Goal: Task Accomplishment & Management: Complete application form

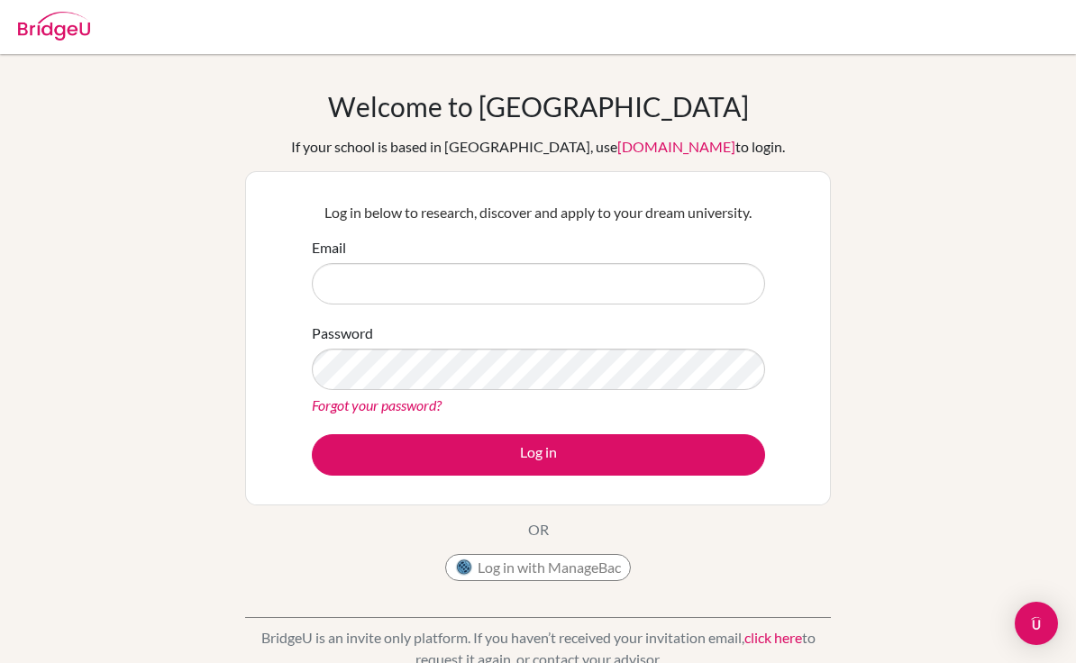
click at [716, 275] on input "Email" at bounding box center [538, 283] width 453 height 41
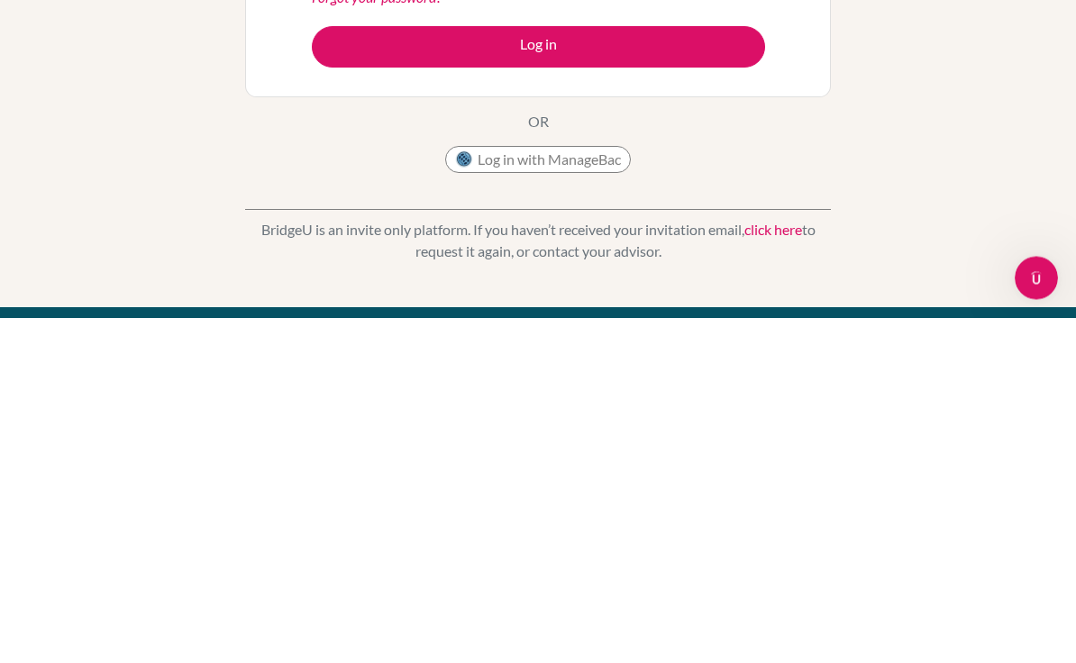
scroll to position [111, 0]
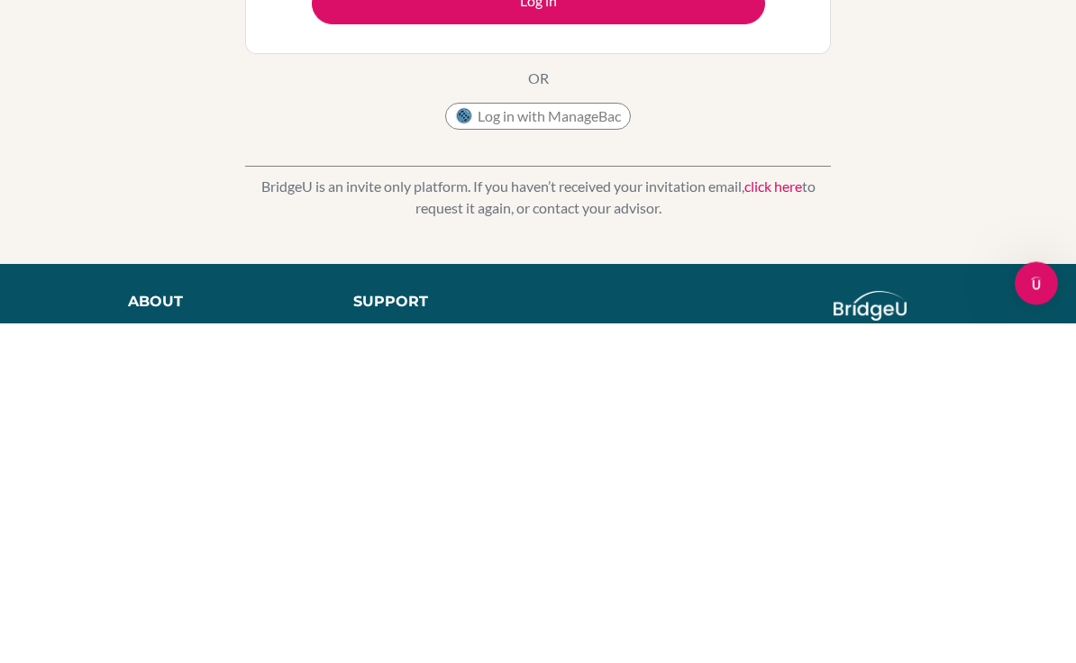
type input "[PERSON_NAME]"
click at [775, 518] on link "click here" at bounding box center [773, 526] width 58 height 17
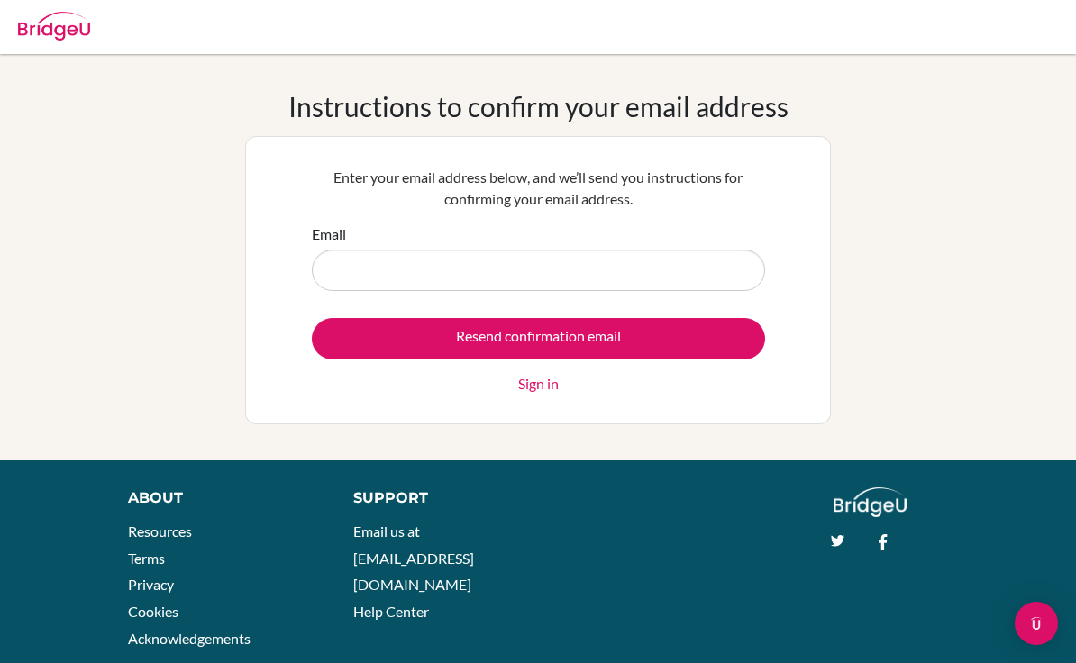
click at [705, 287] on input "Email" at bounding box center [538, 270] width 453 height 41
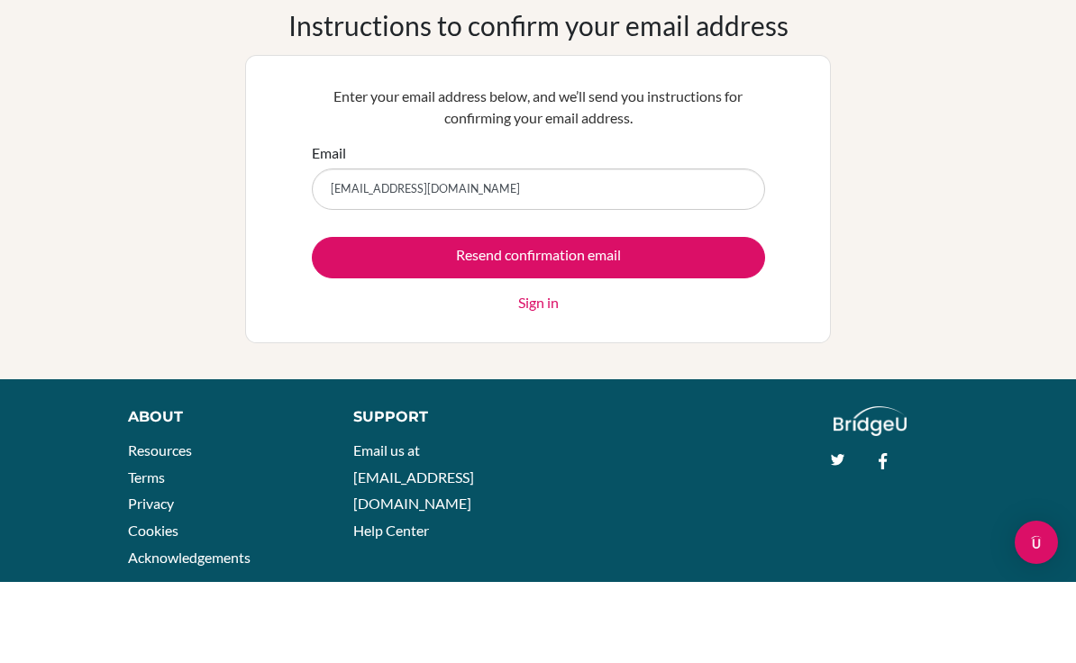
type input "adrianacaro123lina@gmail.com"
click at [712, 318] on input "Resend confirmation email" at bounding box center [538, 338] width 453 height 41
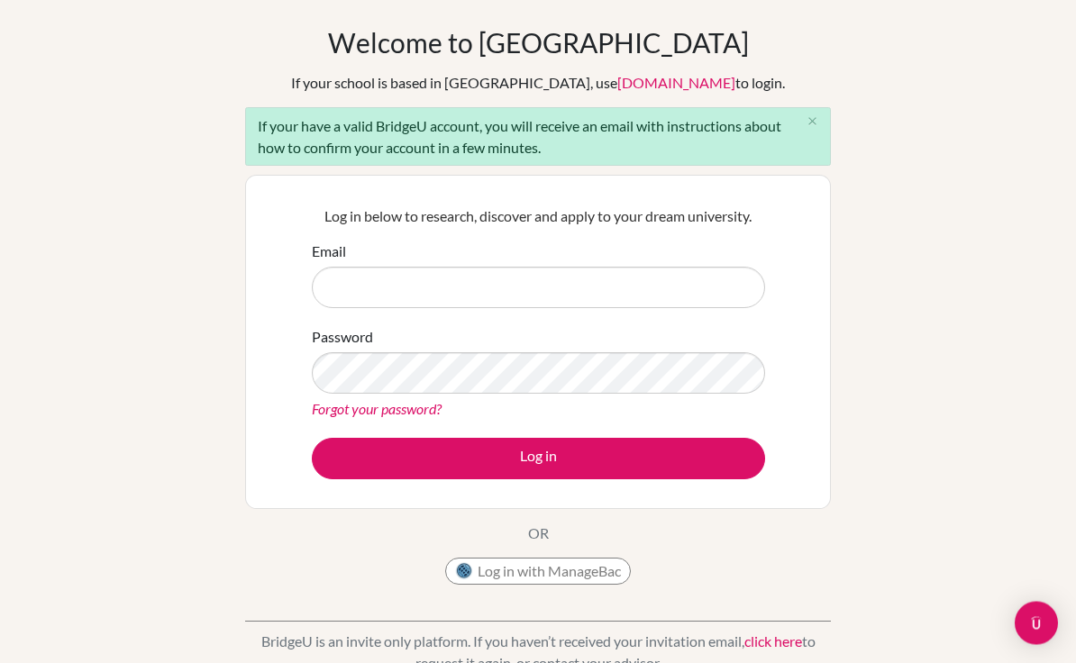
scroll to position [62, 0]
click at [702, 268] on input "Email" at bounding box center [538, 288] width 453 height 41
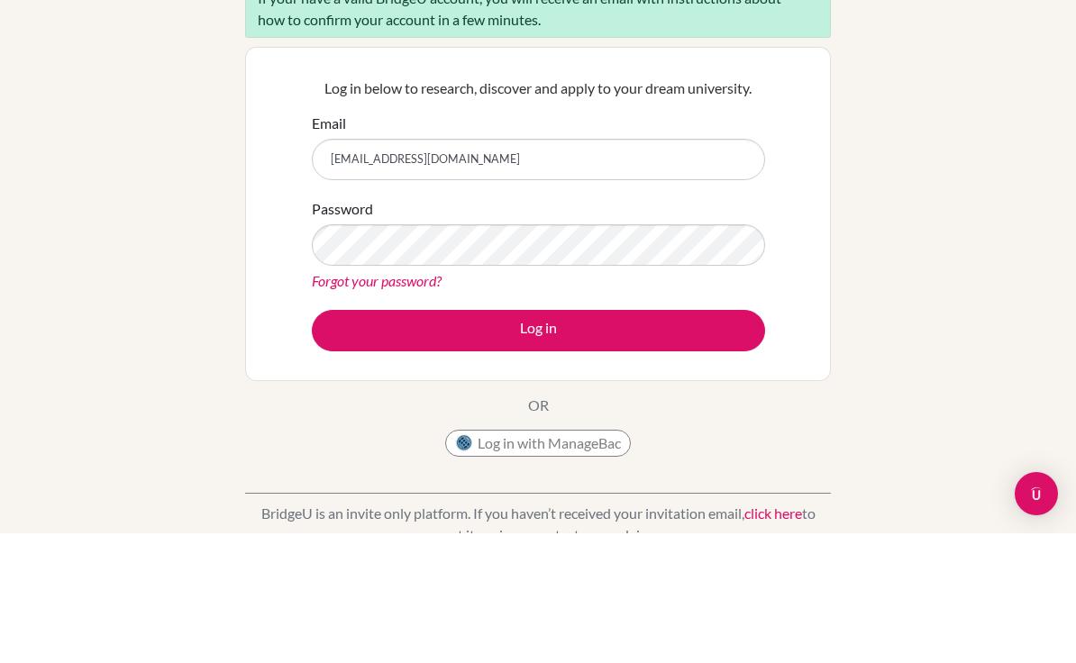
type input "[EMAIL_ADDRESS][DOMAIN_NAME]"
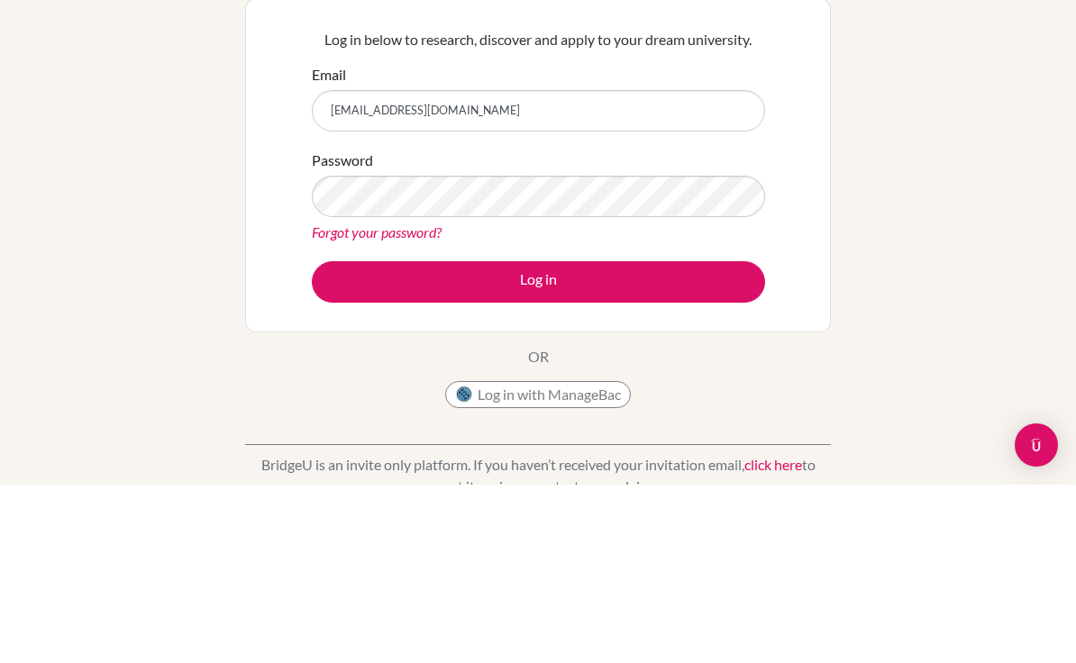
click at [706, 440] on button "Log in" at bounding box center [538, 460] width 453 height 41
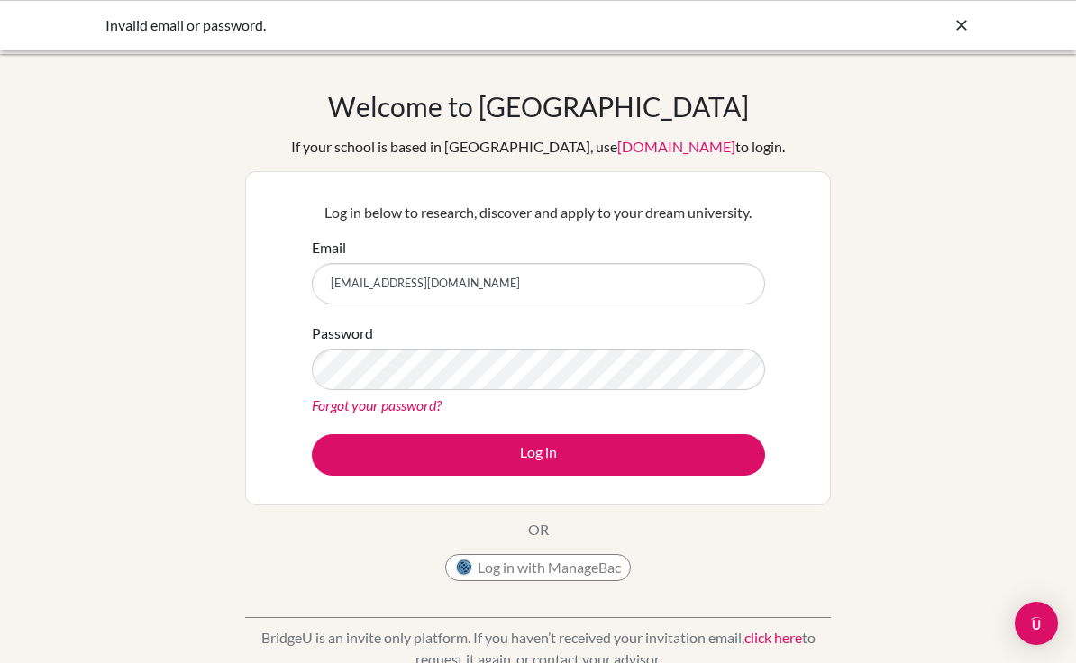
click at [954, 25] on icon at bounding box center [961, 25] width 18 height 18
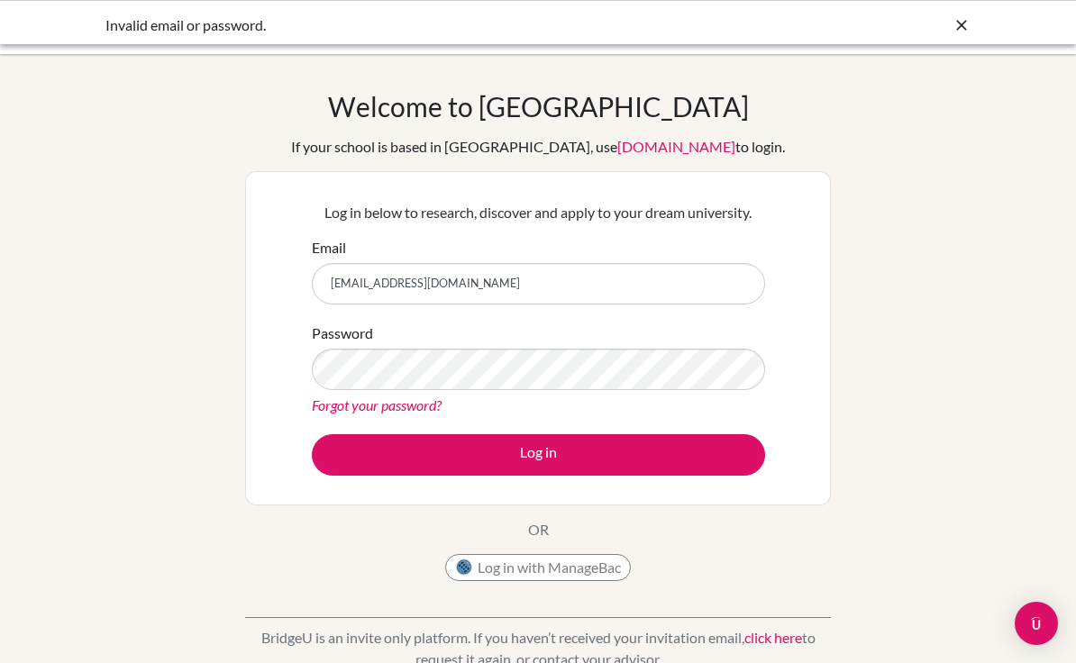
click at [968, 29] on div at bounding box center [538, 27] width 1058 height 54
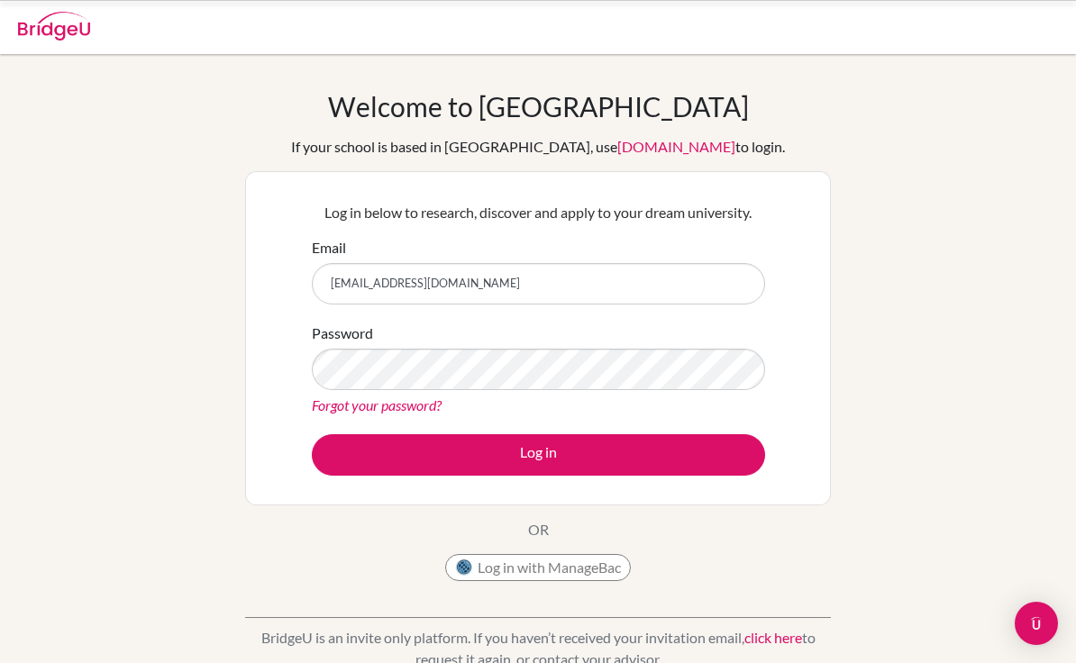
click at [960, 17] on div at bounding box center [538, 27] width 1058 height 54
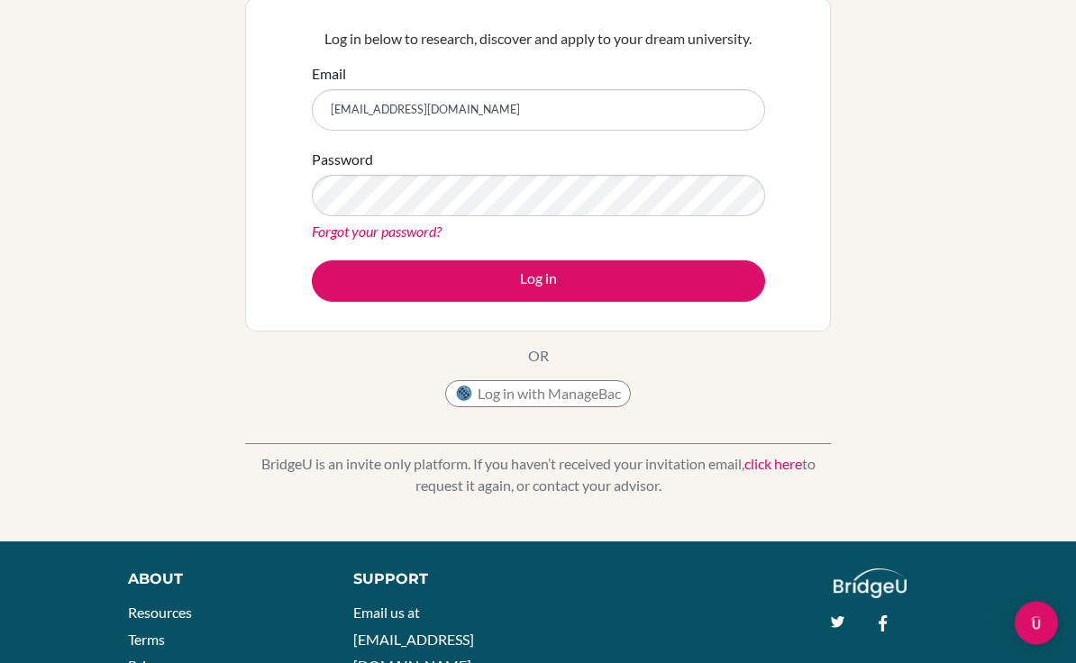
scroll to position [254, 0]
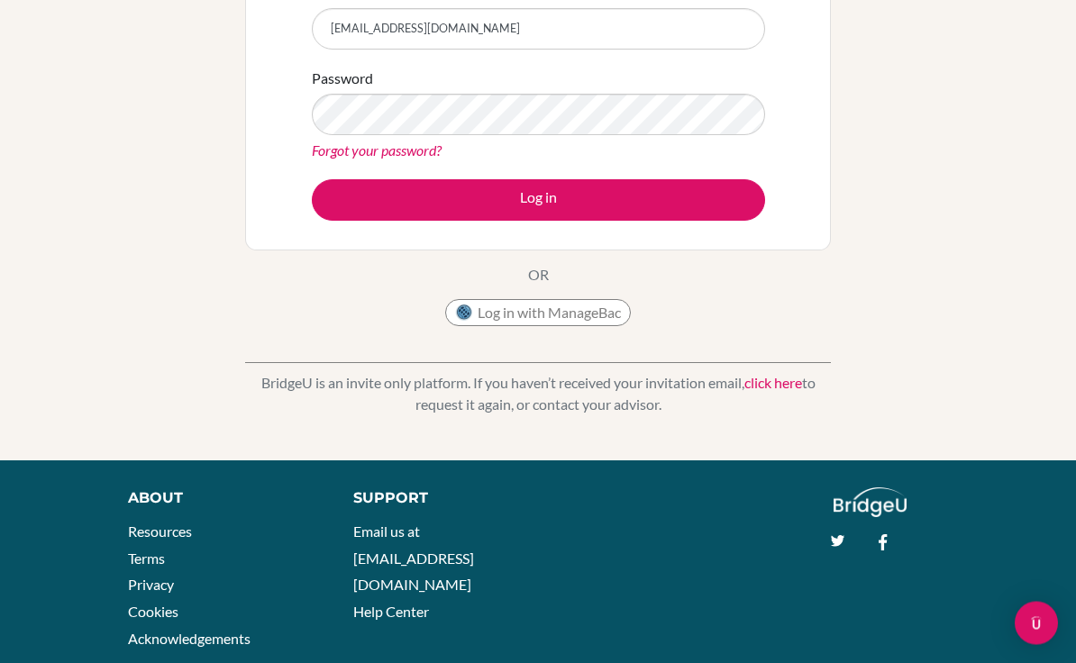
click at [770, 381] on link "click here" at bounding box center [773, 383] width 58 height 17
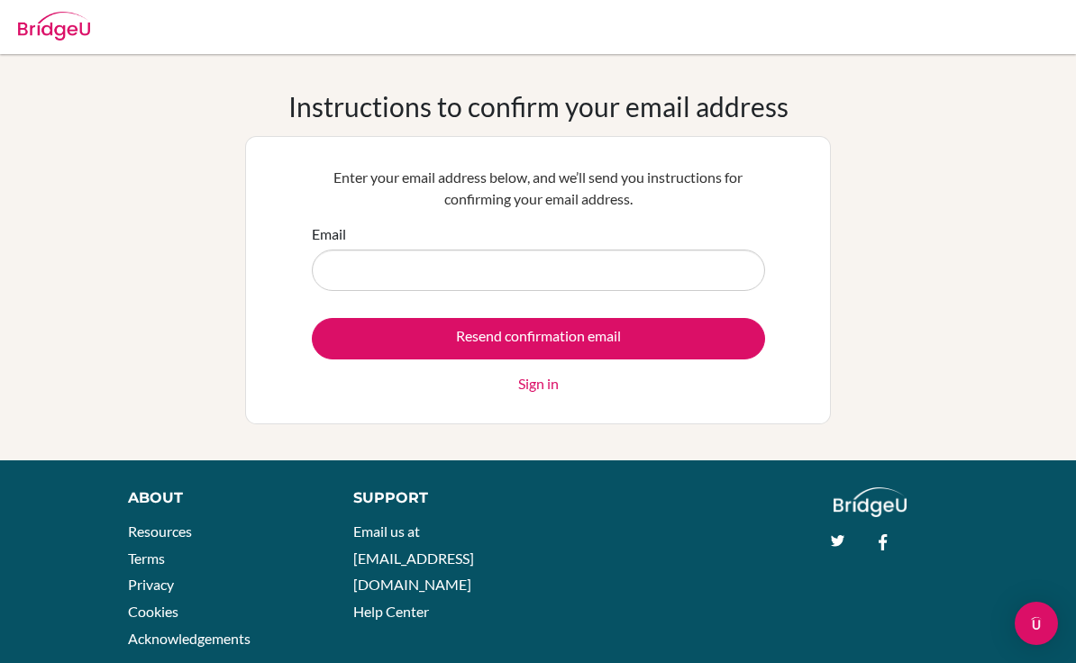
scroll to position [41, 0]
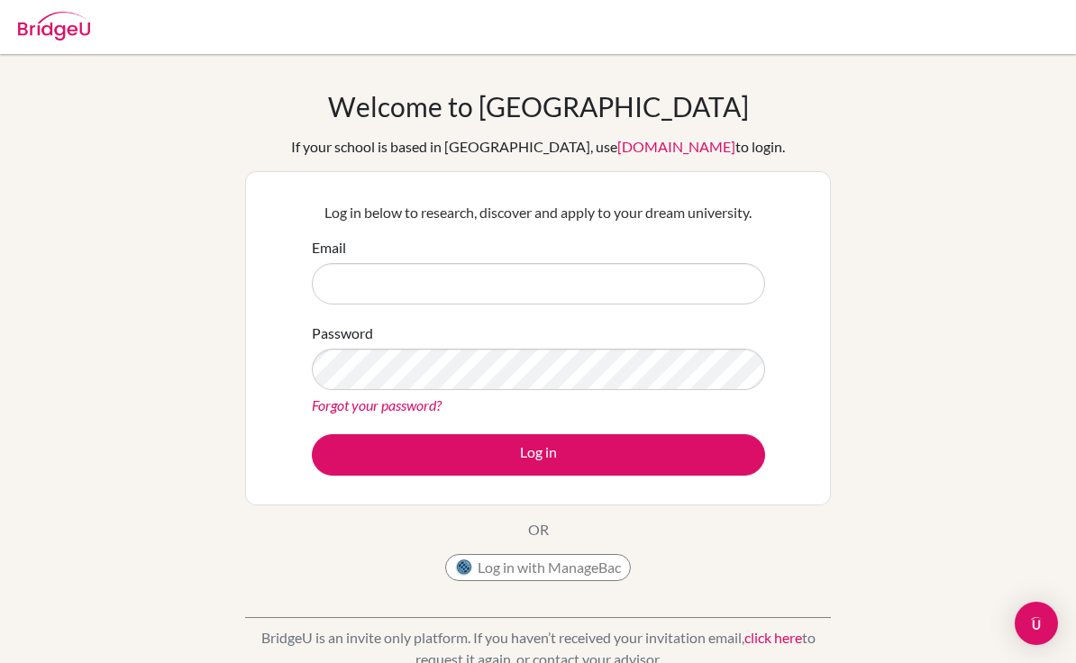
click at [658, 270] on input "Email" at bounding box center [538, 283] width 453 height 41
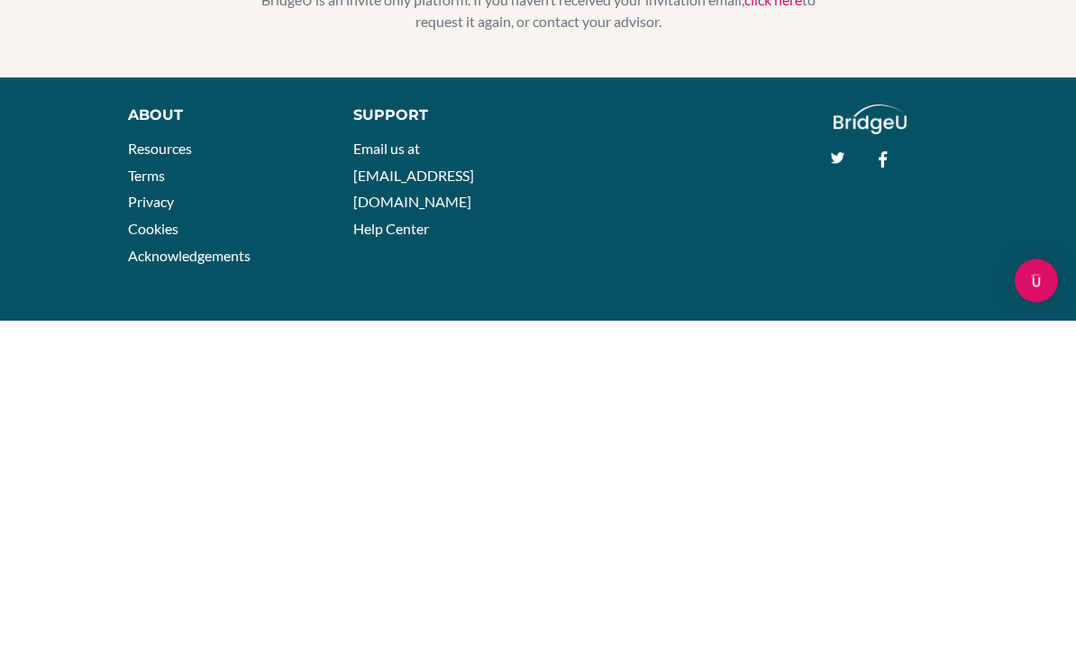
scroll to position [211, 0]
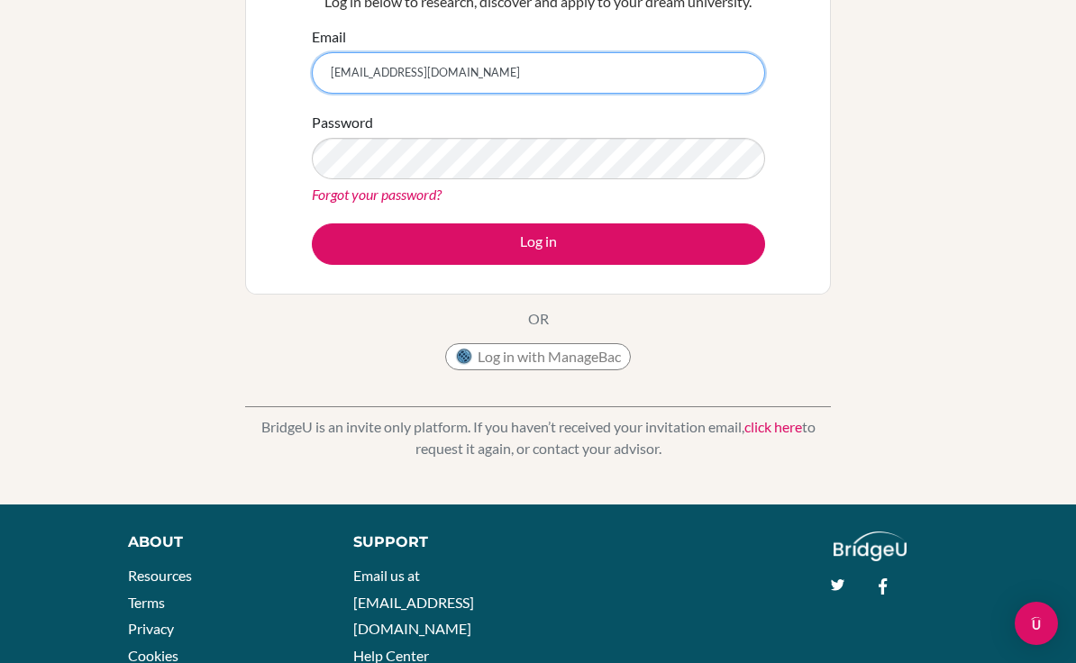
click at [665, 67] on input "adrianacaro123lina@gmail.com" at bounding box center [538, 72] width 453 height 41
type input "adrian"
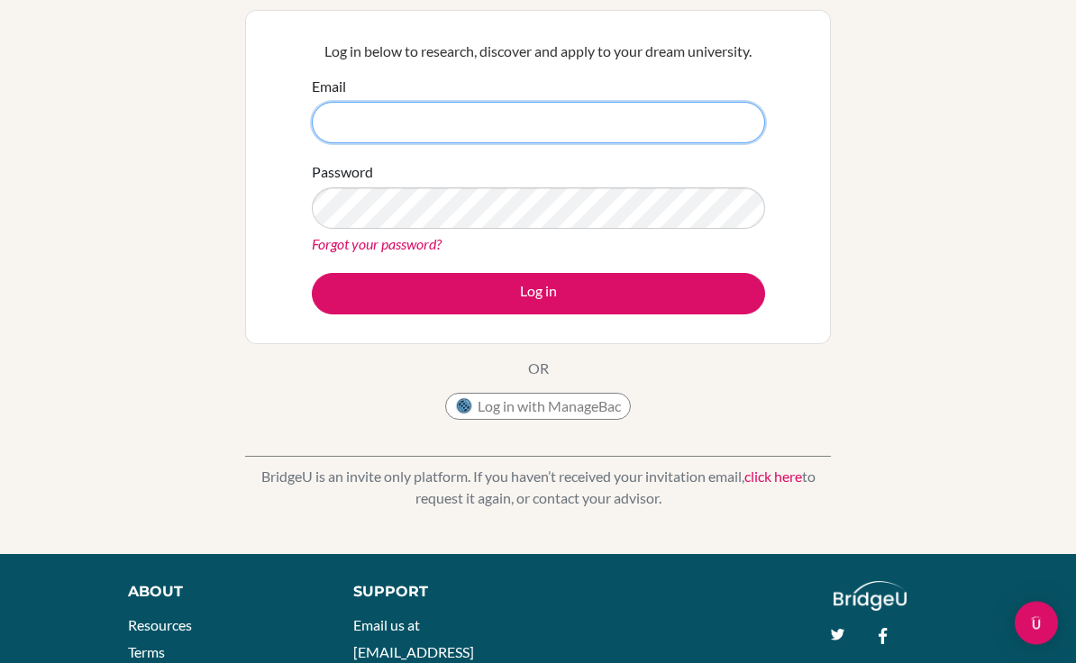
scroll to position [0, 0]
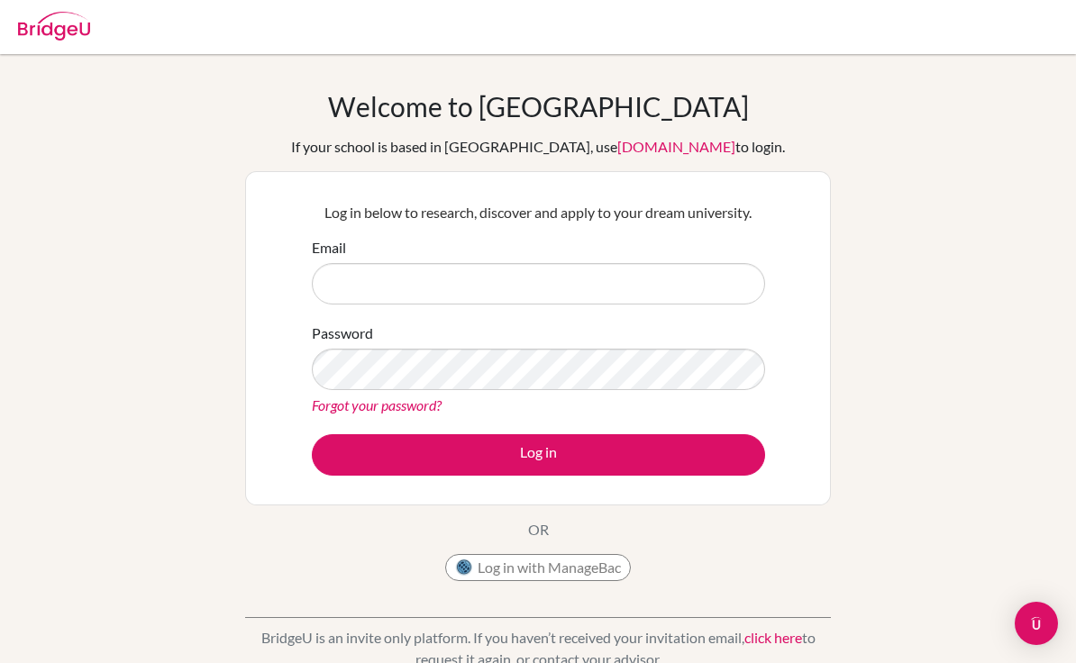
click at [869, 60] on div "Welcome to BridgeU If your school is based in China, use app.bridge-u.com.cn to…" at bounding box center [538, 384] width 1076 height 661
click at [650, 242] on div "Email" at bounding box center [538, 271] width 453 height 68
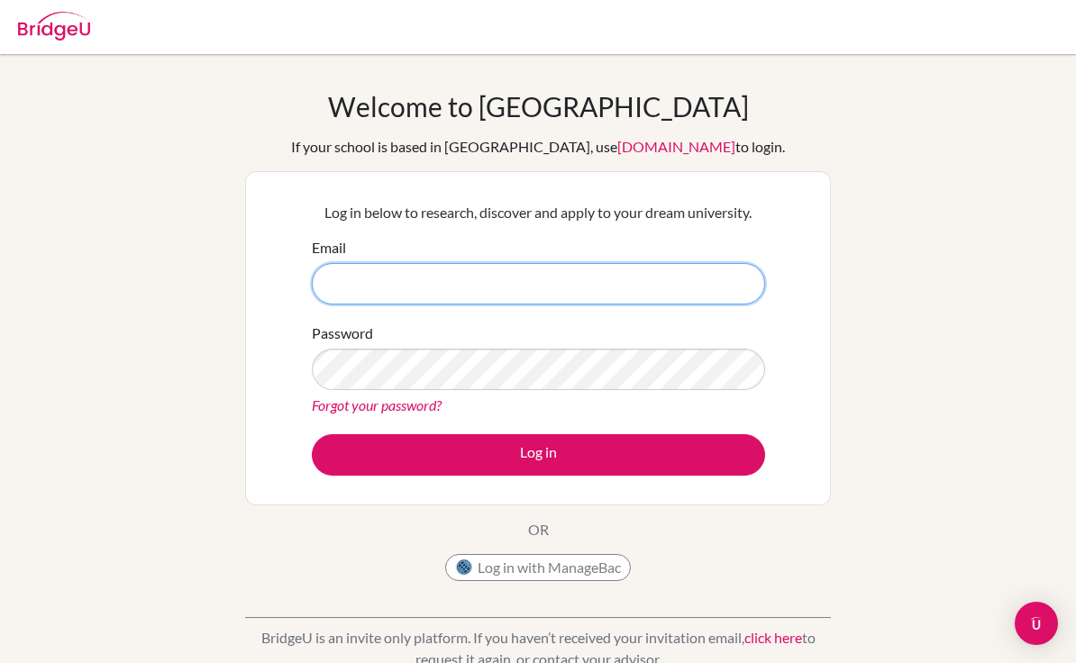
click at [685, 278] on input "Email" at bounding box center [538, 283] width 453 height 41
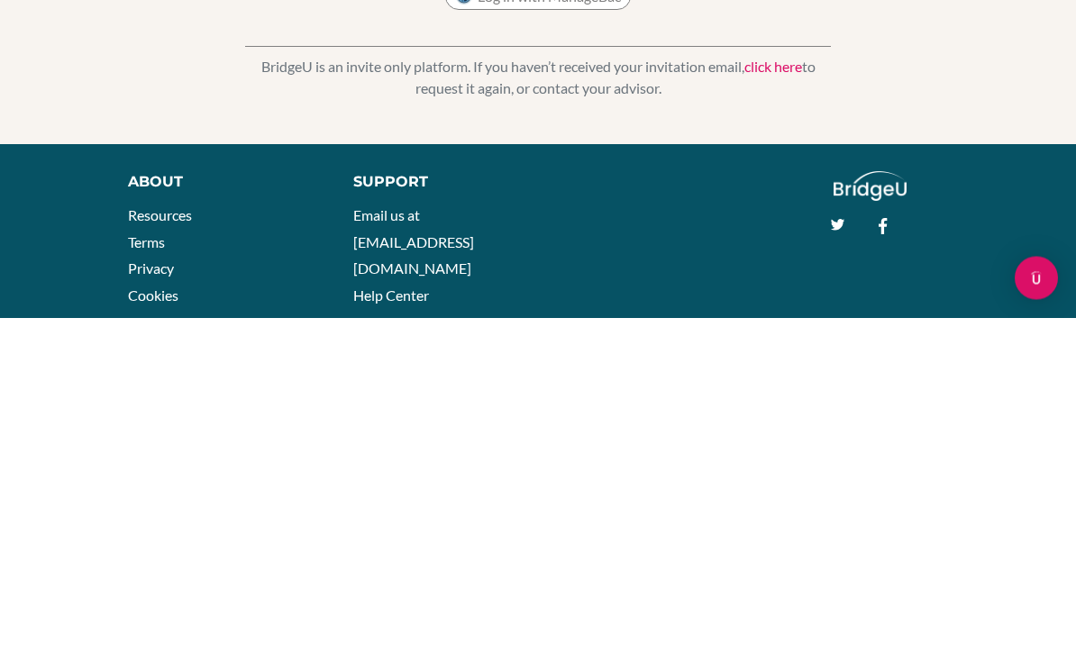
scroll to position [295, 0]
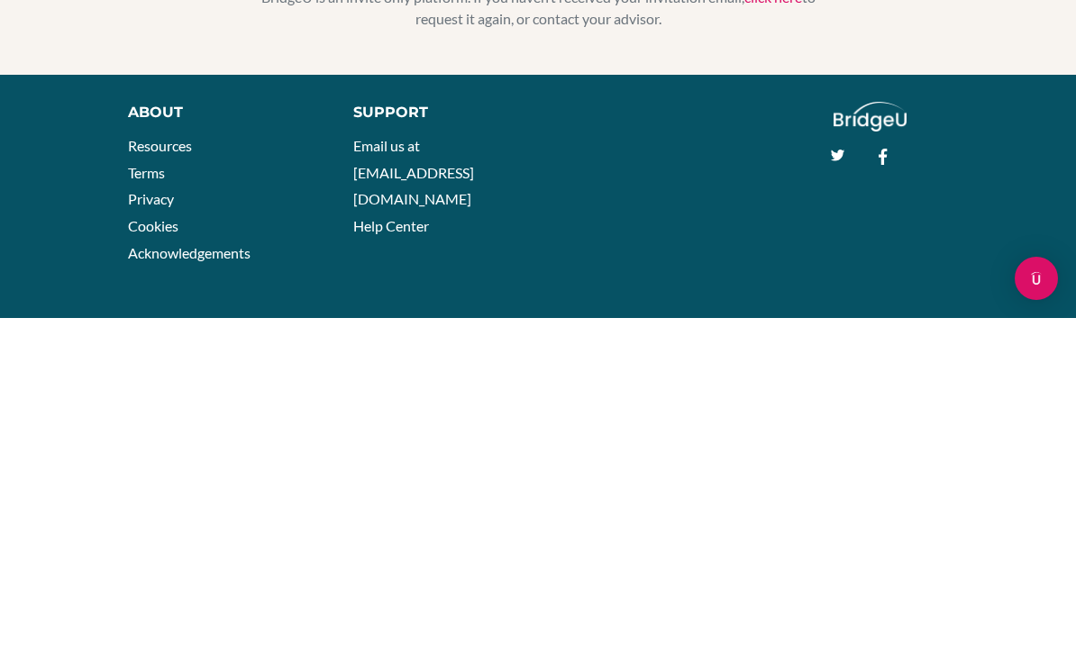
click at [1038, 613] on img "Open Intercom Messenger" at bounding box center [1036, 624] width 22 height 22
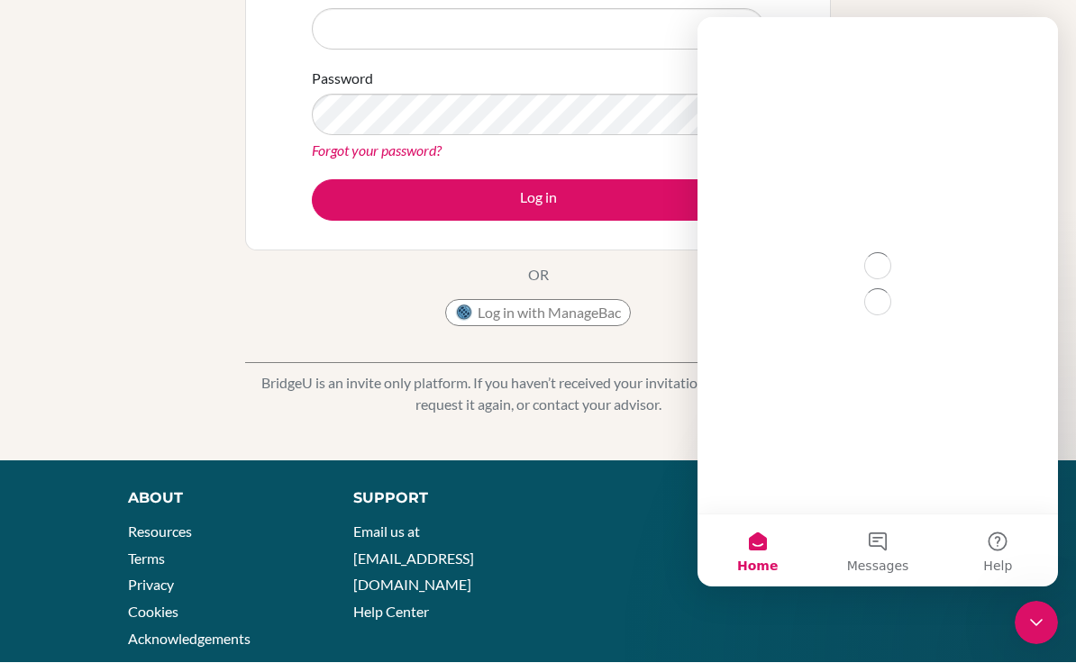
scroll to position [0, 0]
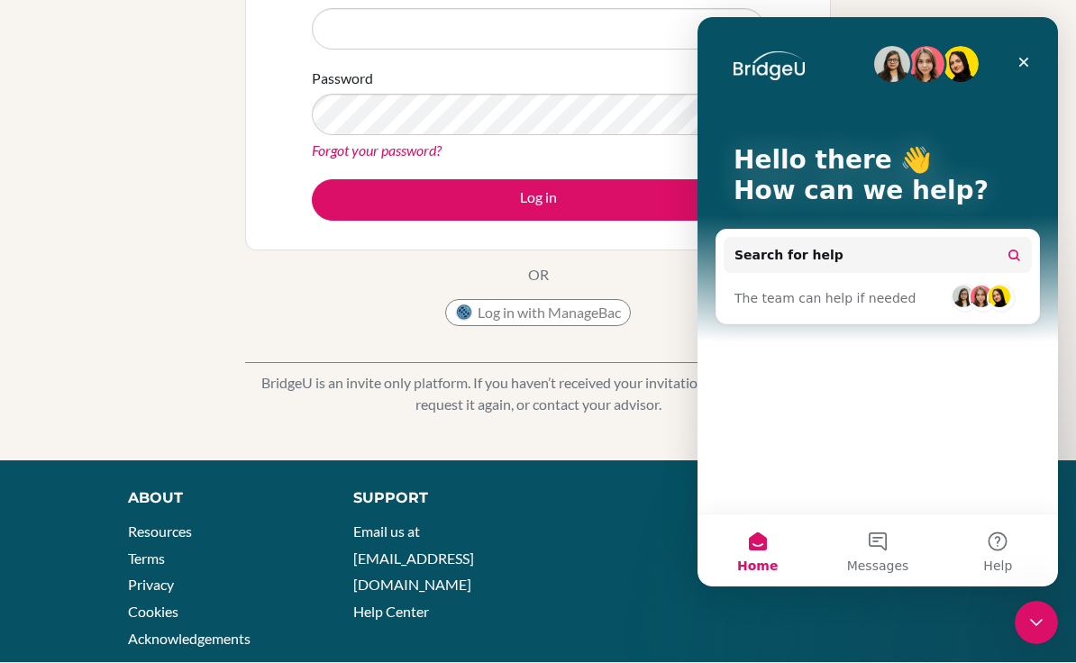
click at [873, 572] on span "Messages" at bounding box center [878, 565] width 62 height 13
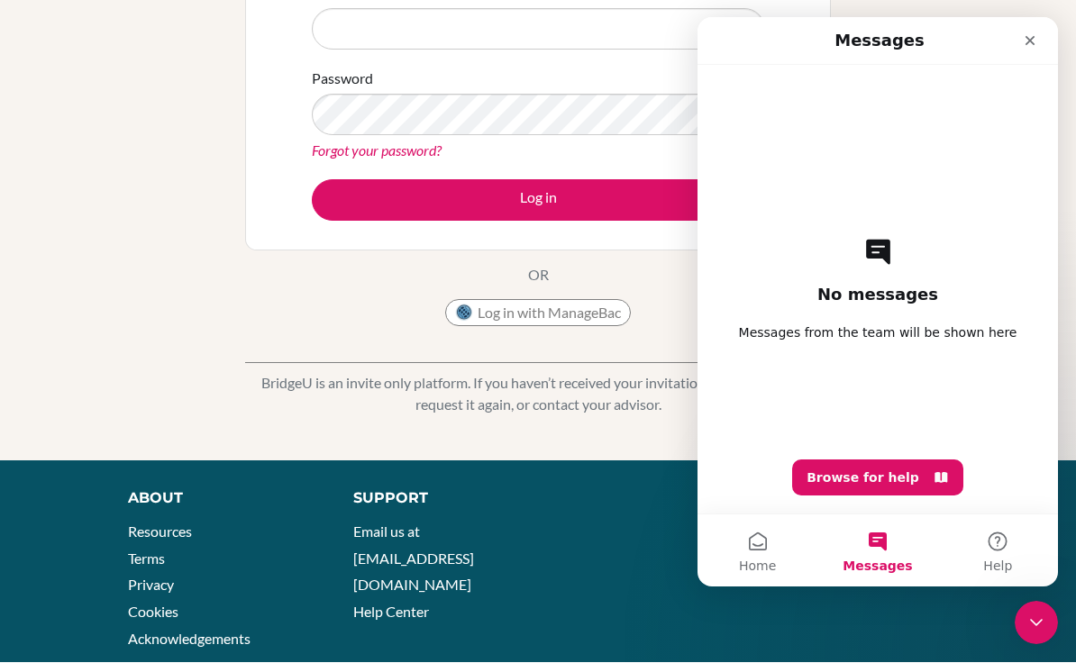
click at [911, 571] on button "Messages" at bounding box center [877, 550] width 120 height 72
click at [942, 495] on button "Browse for help" at bounding box center [877, 477] width 171 height 36
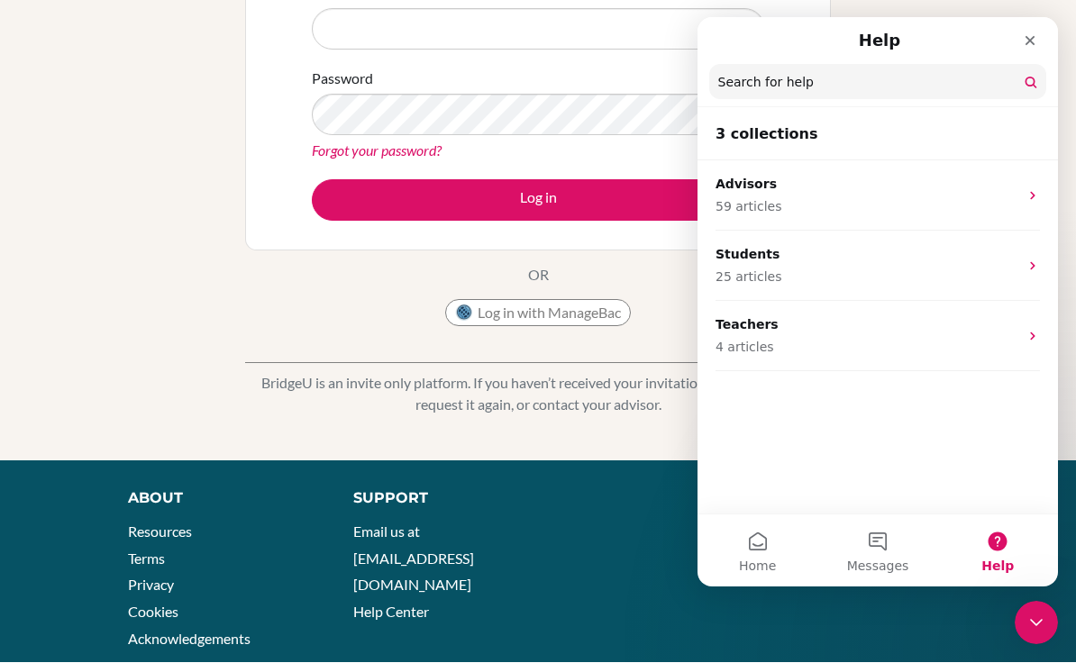
click at [1031, 39] on icon "Close" at bounding box center [1030, 41] width 10 height 10
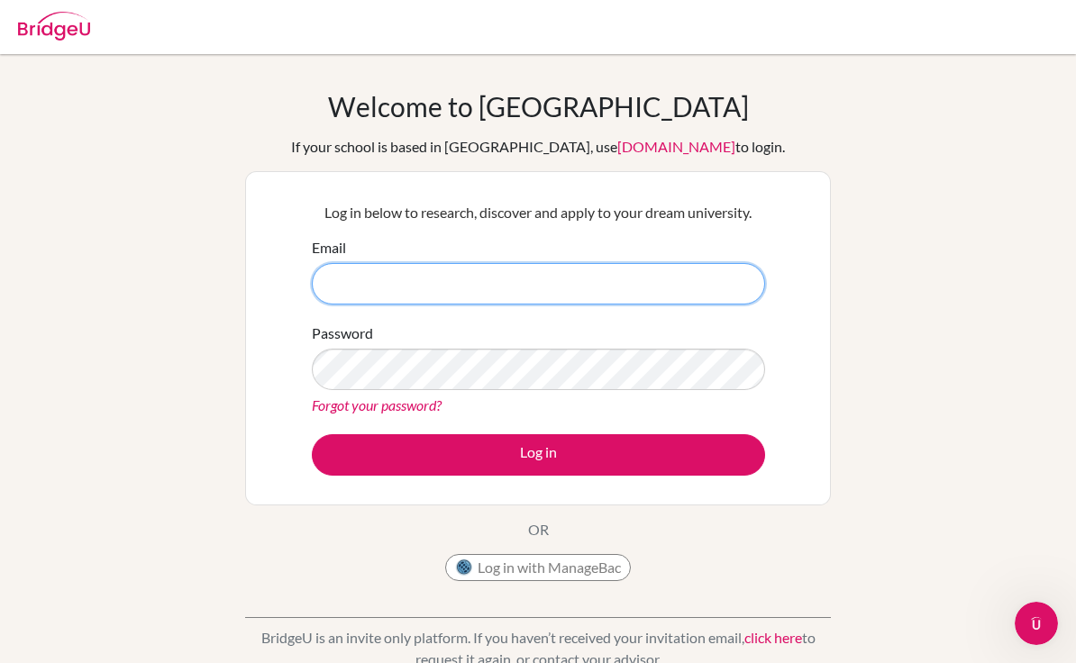
click at [576, 295] on input "Email" at bounding box center [538, 283] width 453 height 41
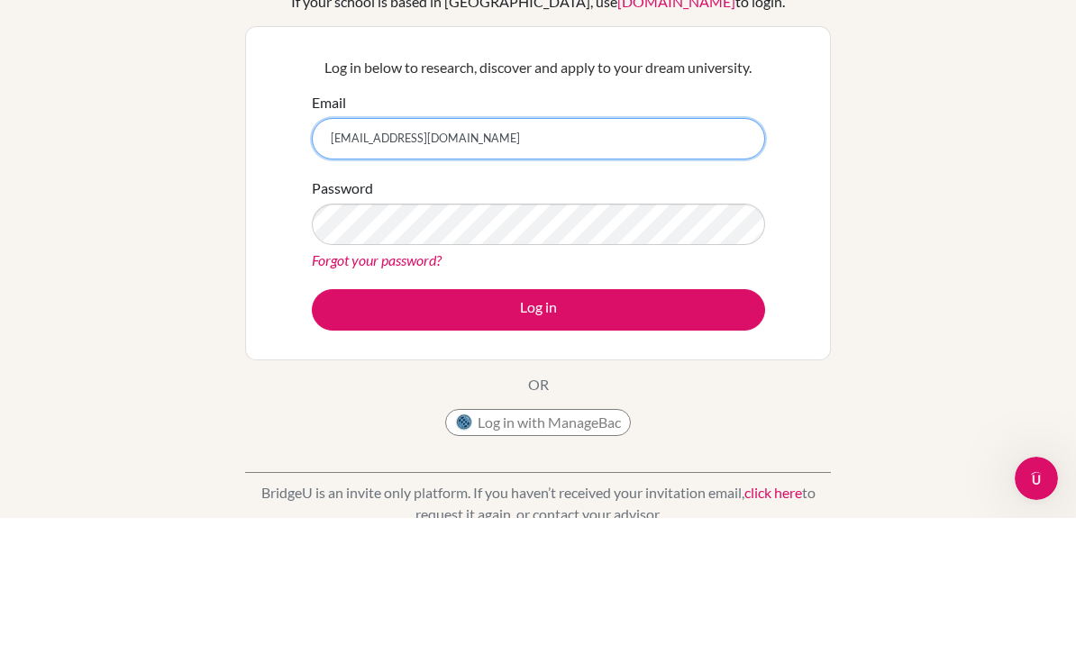
type input "adrianacorea@student.esmv.edu.hn"
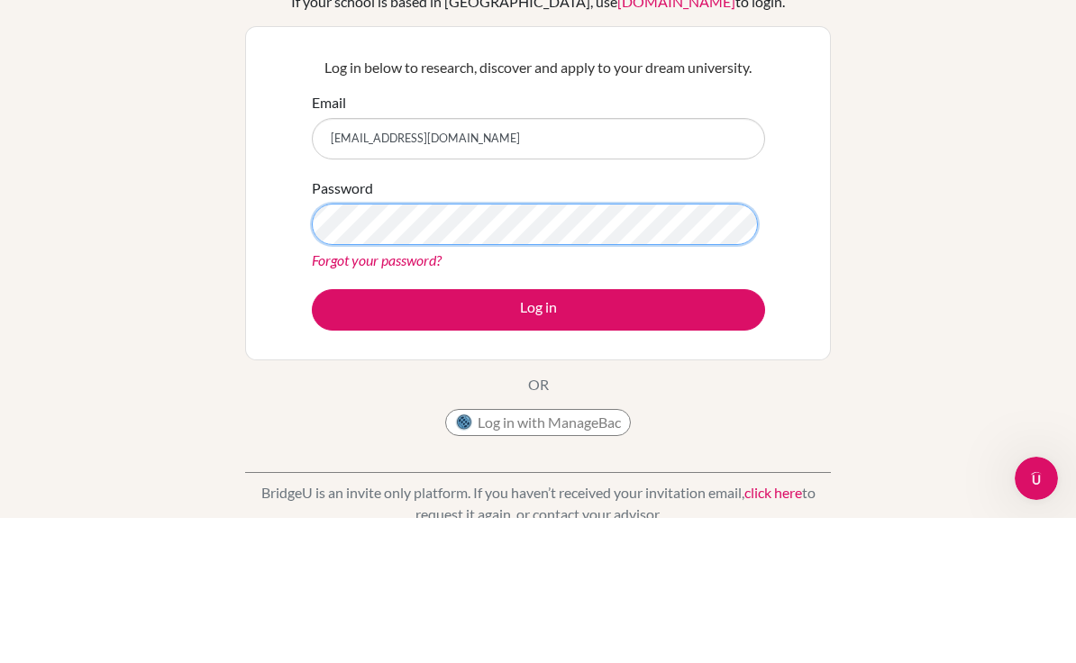
scroll to position [144, 0]
